Goal: Task Accomplishment & Management: Use online tool/utility

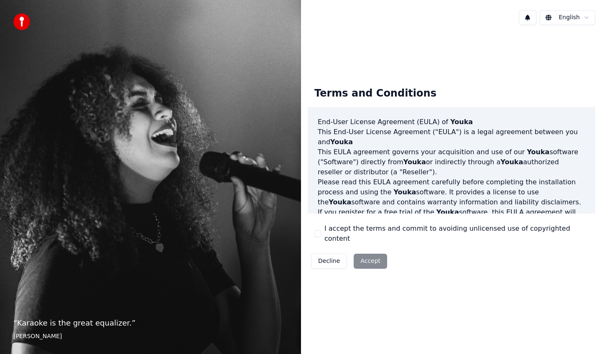
click at [319, 234] on button "I accept the terms and commit to avoiding unlicensed use of copyrighted content" at bounding box center [317, 233] width 7 height 7
click at [366, 258] on button "Accept" at bounding box center [370, 261] width 33 height 15
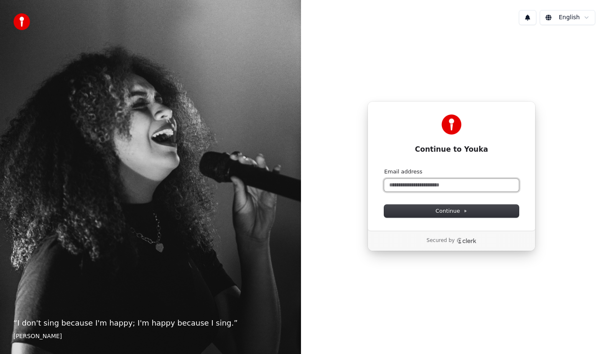
click at [414, 181] on input "Email address" at bounding box center [451, 185] width 135 height 13
click at [384, 168] on button "submit" at bounding box center [384, 168] width 0 height 0
type input "**********"
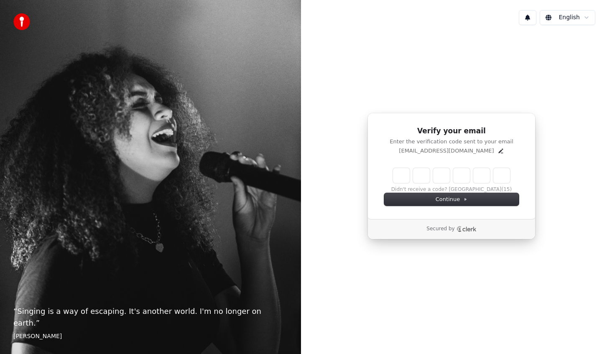
click at [399, 170] on input "Enter verification code" at bounding box center [451, 175] width 117 height 15
type input "******"
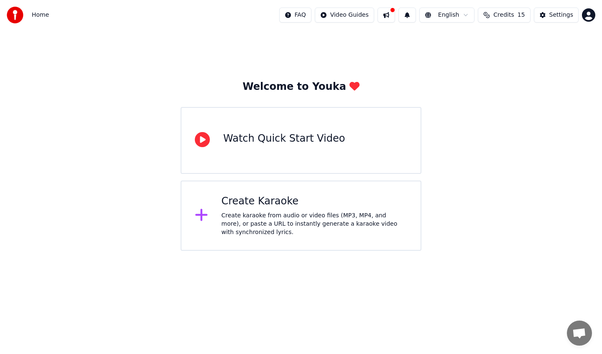
click at [204, 215] on icon at bounding box center [201, 214] width 13 height 15
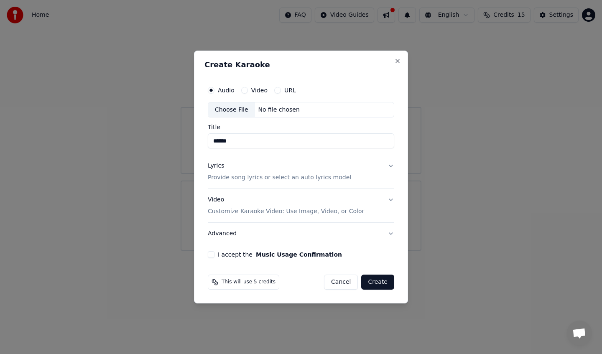
type input "******"
click at [284, 176] on p "Provide song lyrics or select an auto lyrics model" at bounding box center [279, 178] width 143 height 8
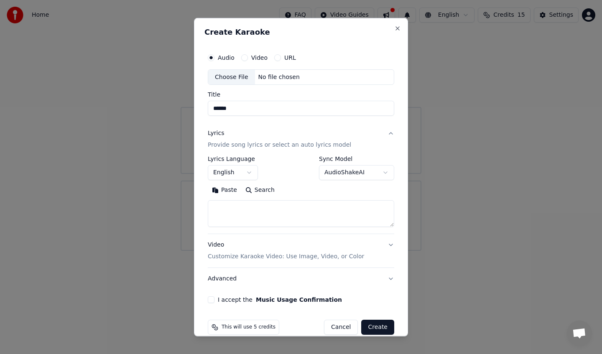
click at [248, 173] on button "English" at bounding box center [233, 172] width 50 height 15
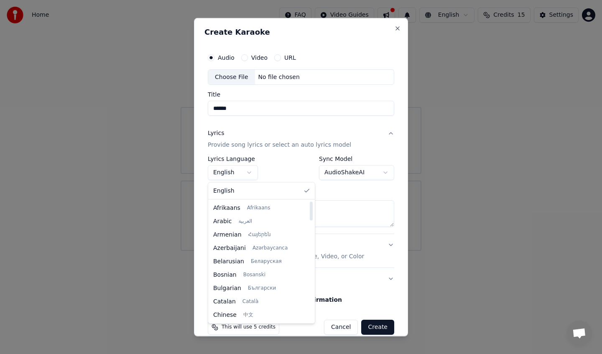
scroll to position [535, 0]
select select "**"
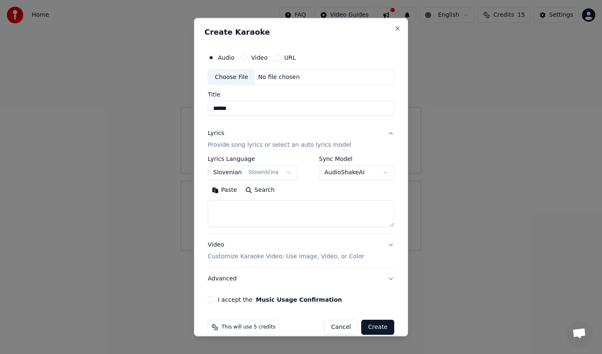
click at [243, 207] on textarea at bounding box center [301, 213] width 186 height 27
paste textarea "**********"
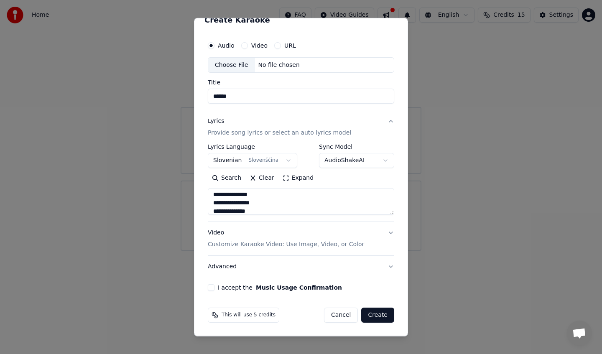
type textarea "**********"
click at [391, 231] on button "Video Customize Karaoke Video: Use Image, Video, or Color" at bounding box center [301, 238] width 186 height 33
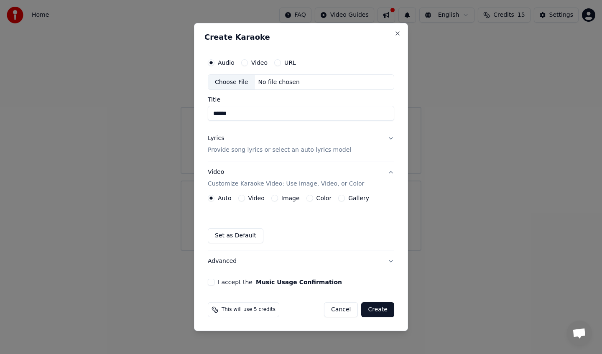
click at [212, 283] on button "I accept the Music Usage Confirmation" at bounding box center [211, 282] width 7 height 7
click at [234, 80] on div "Choose File" at bounding box center [231, 82] width 47 height 15
drag, startPoint x: 344, startPoint y: 25, endPoint x: 418, endPoint y: 31, distance: 74.3
click at [418, 31] on body "Home FAQ Video Guides English Credits 15 Settings Welcome to Youka Watch Quick …" at bounding box center [301, 125] width 602 height 251
drag, startPoint x: 332, startPoint y: 33, endPoint x: 393, endPoint y: 38, distance: 62.0
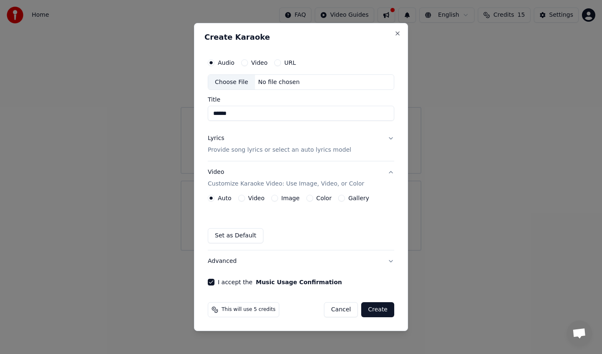
click at [393, 38] on h2 "Create Karaoke" at bounding box center [300, 37] width 193 height 8
click at [274, 80] on div "No file chosen" at bounding box center [279, 82] width 48 height 8
type input "**********"
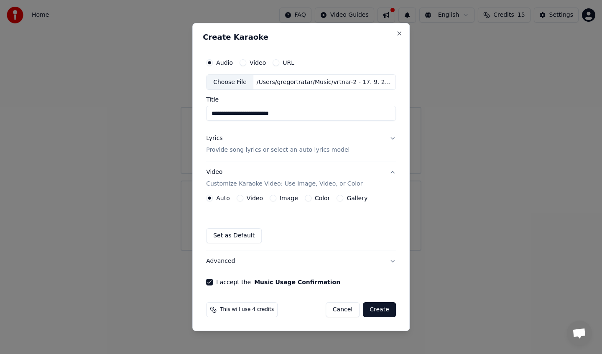
click at [373, 309] on button "Create" at bounding box center [379, 309] width 33 height 15
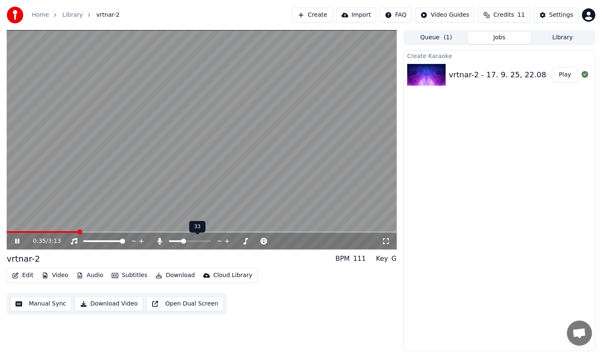
click at [182, 242] on span at bounding box center [190, 241] width 42 height 2
click at [197, 241] on span at bounding box center [195, 241] width 5 height 5
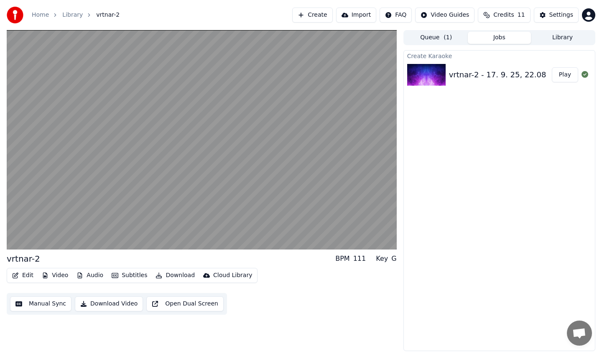
click at [123, 303] on button "Download Video" at bounding box center [109, 303] width 68 height 15
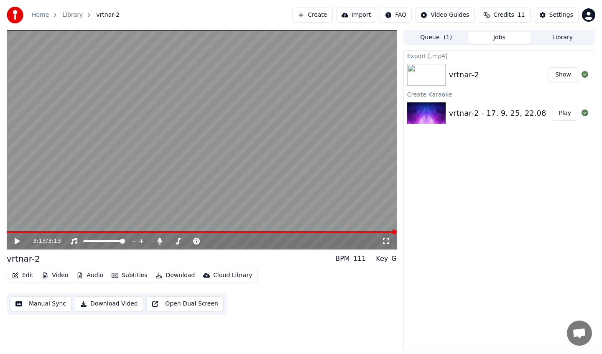
click at [565, 75] on button "Show" at bounding box center [563, 74] width 30 height 15
click at [169, 241] on span at bounding box center [171, 241] width 5 height 5
click at [114, 303] on button "Download Video" at bounding box center [109, 303] width 68 height 15
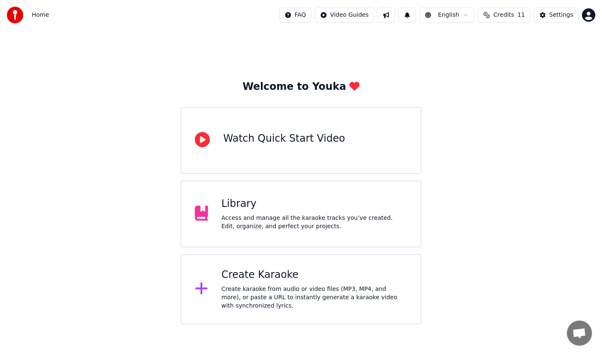
click at [280, 204] on div "Library" at bounding box center [315, 203] width 186 height 13
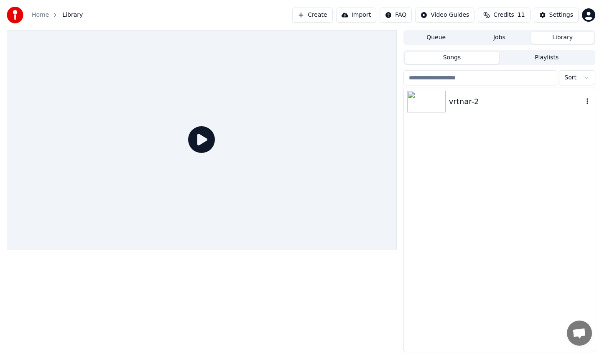
click at [433, 102] on img at bounding box center [426, 102] width 38 height 22
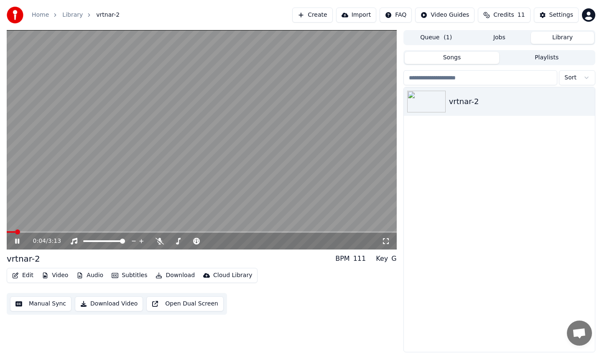
click at [54, 234] on div "0:04 / 3:13" at bounding box center [202, 241] width 390 height 17
click at [54, 233] on div "0:04 / 3:13" at bounding box center [202, 241] width 390 height 17
click at [56, 232] on span at bounding box center [202, 232] width 390 height 2
click at [173, 243] on span at bounding box center [175, 241] width 5 height 5
